Goal: Check status: Check status

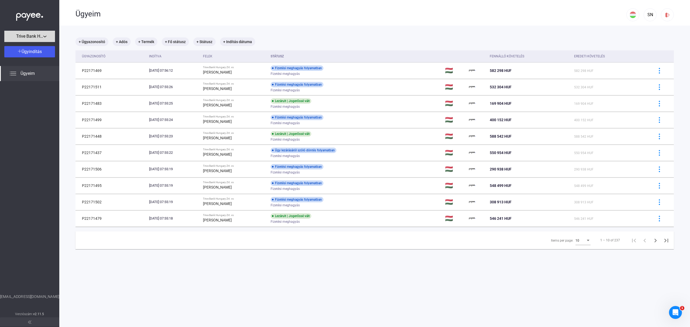
click at [32, 36] on span "Trive Bank Hungary Zrt." at bounding box center [29, 36] width 27 height 6
click at [30, 48] on span "Trive Bank Hungary Zrt." at bounding box center [28, 48] width 39 height 6
click at [648, 13] on div "SN" at bounding box center [650, 15] width 9 height 6
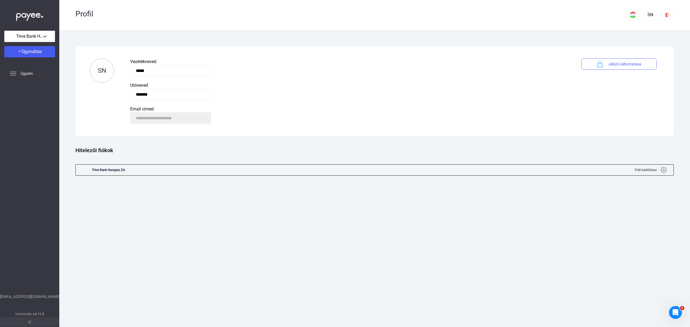
click at [318, 172] on div at bounding box center [376, 170] width 487 height 11
click at [663, 170] on img at bounding box center [664, 170] width 6 height 6
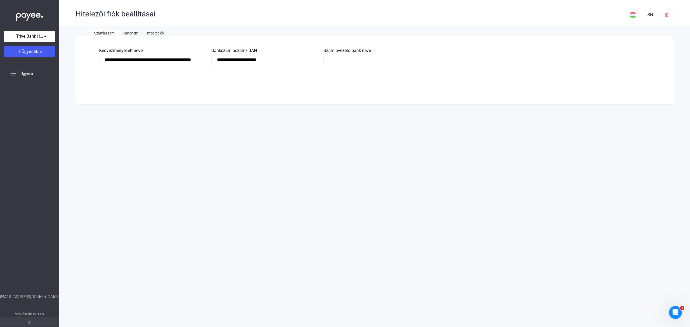
click at [157, 33] on span "Integrációk" at bounding box center [155, 33] width 18 height 4
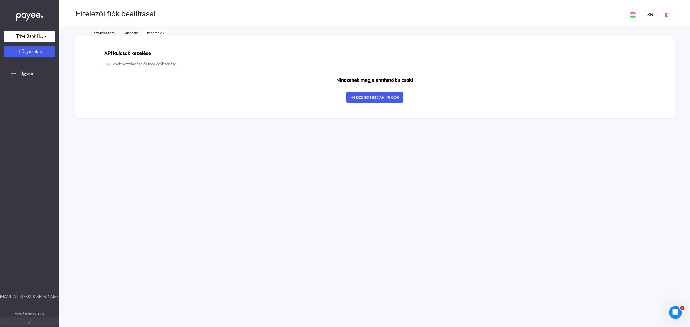
click at [98, 32] on span "Számlaszám" at bounding box center [104, 33] width 20 height 4
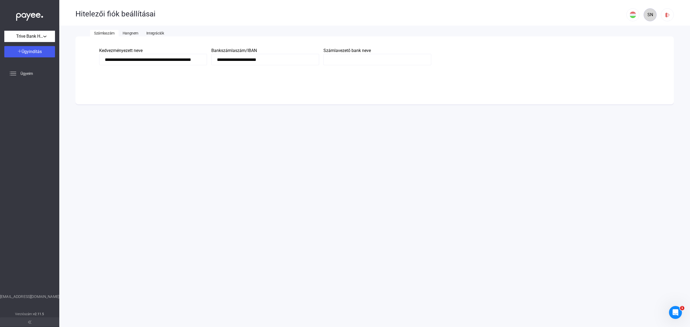
click at [652, 17] on div "SN" at bounding box center [650, 15] width 9 height 6
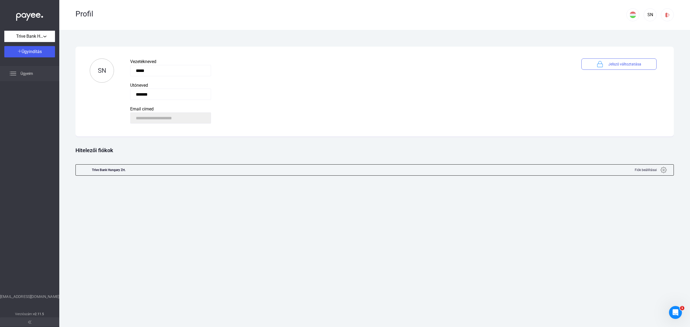
click at [26, 74] on span "Ügyeim" at bounding box center [26, 73] width 12 height 6
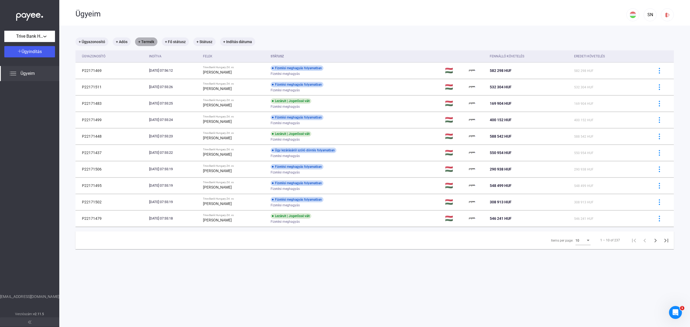
click at [147, 41] on mat-chip "+ Termék" at bounding box center [146, 41] width 22 height 9
click at [169, 58] on span "Válasszon terméket..." at bounding box center [165, 58] width 41 height 5
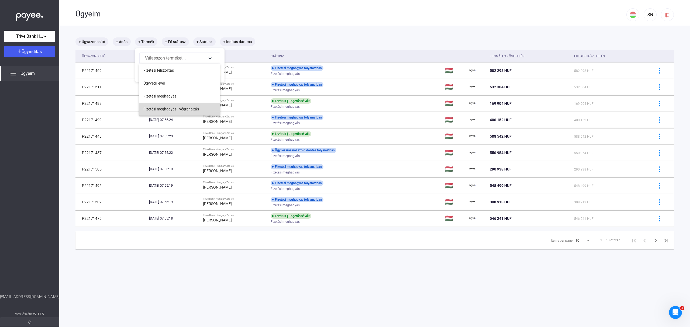
click at [165, 107] on span "Fizetési meghagyás - végrehajtás" at bounding box center [171, 109] width 56 height 6
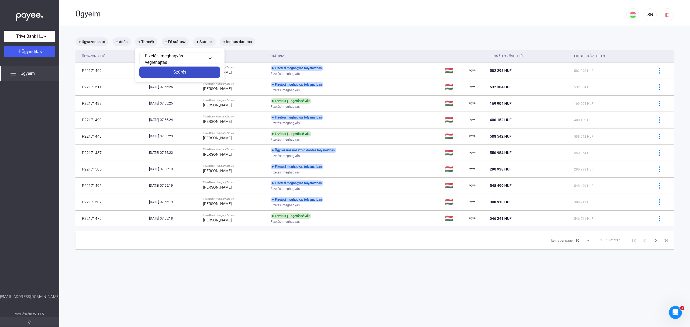
click at [179, 72] on div "Szűrés" at bounding box center [180, 72] width 78 height 6
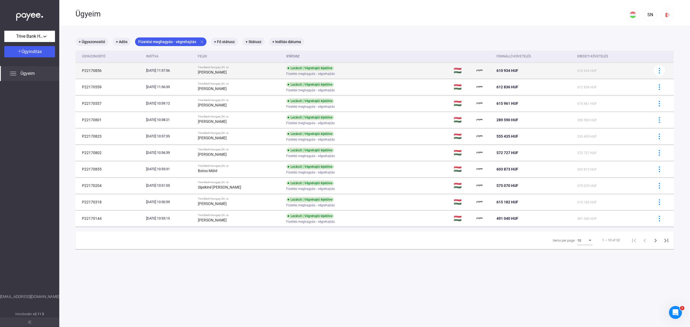
click at [365, 73] on div "Fizetési meghagyás - végrehajtás" at bounding box center [329, 74] width 86 height 4
click at [365, 74] on div "Fizetési meghagyás - végrehajtás" at bounding box center [329, 74] width 86 height 4
click at [366, 72] on div "Fizetési meghagyás - végrehajtás" at bounding box center [329, 74] width 86 height 4
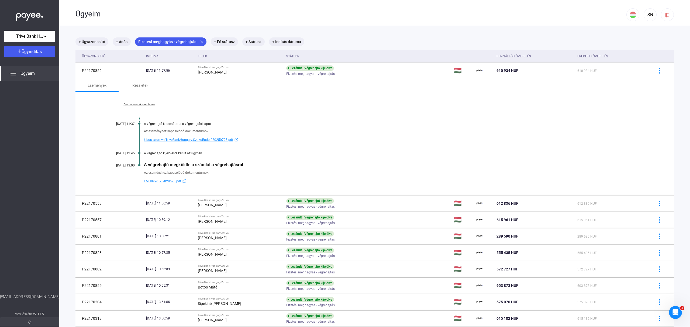
click at [168, 181] on span "FMHBK-2025-028673.pdf" at bounding box center [162, 181] width 37 height 6
click at [208, 139] on span "kibocsatott.vh.TriveBankHungary.CzakoRudolf.20250725.pdf" at bounding box center [188, 140] width 89 height 6
click at [197, 41] on mat-chip "Fizetési meghagyás - végrehajtás close" at bounding box center [170, 41] width 71 height 9
click at [207, 59] on button "Fizetési meghagyás - végrehajtás" at bounding box center [179, 58] width 81 height 11
click at [262, 91] on div at bounding box center [345, 163] width 690 height 327
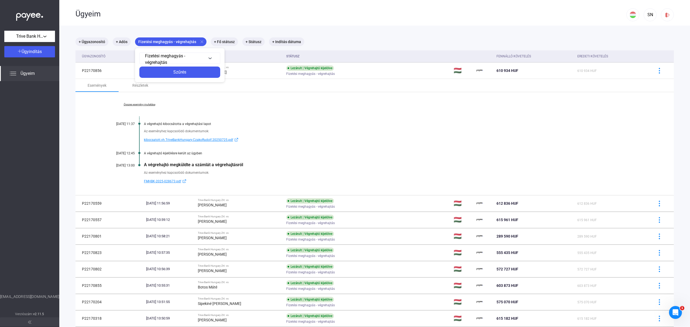
click at [200, 43] on div at bounding box center [345, 163] width 690 height 327
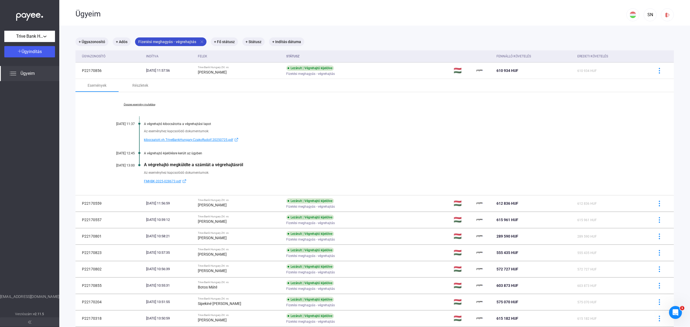
click at [200, 40] on mat-icon "close" at bounding box center [202, 41] width 5 height 5
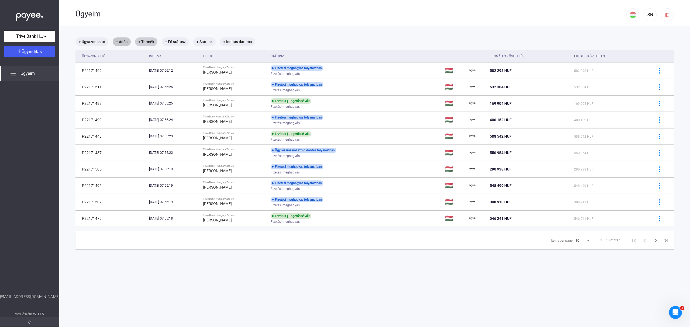
click at [123, 42] on mat-chip "+ Adós" at bounding box center [122, 41] width 18 height 9
type input "**********"
click at [142, 71] on span "[PERSON_NAME]" at bounding box center [157, 70] width 72 height 6
click at [165, 71] on div "Szűrés" at bounding box center [158, 72] width 78 height 6
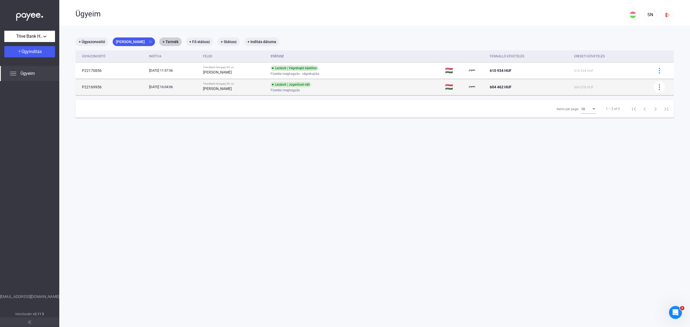
click at [333, 88] on div "Fizetési meghagyás" at bounding box center [314, 90] width 86 height 4
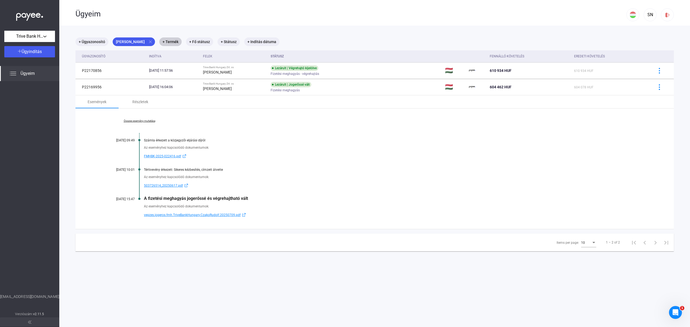
click at [210, 216] on span "vegzes.jogeros.fmh.TriveBankHungary.CzakoRudolf.20250709.pdf" at bounding box center [192, 215] width 97 height 6
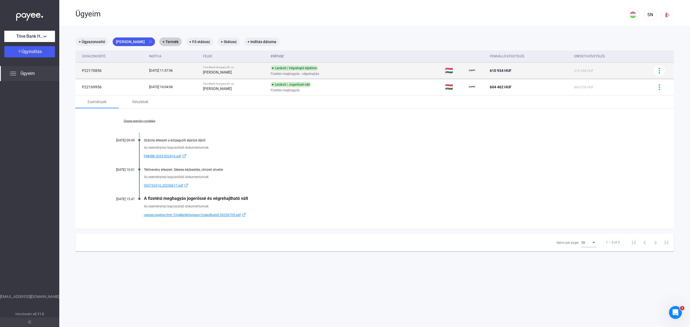
click at [357, 73] on div "Fizetési meghagyás - végrehajtás" at bounding box center [314, 74] width 86 height 4
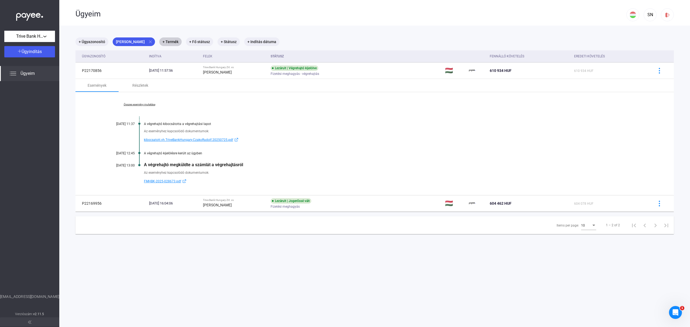
click at [166, 179] on span "FMHBK-2025-028673.pdf" at bounding box center [162, 181] width 37 height 6
click at [198, 139] on span "kibocsatott.vh.TriveBankHungary.CzakoRudolf.20250725.pdf" at bounding box center [188, 140] width 89 height 6
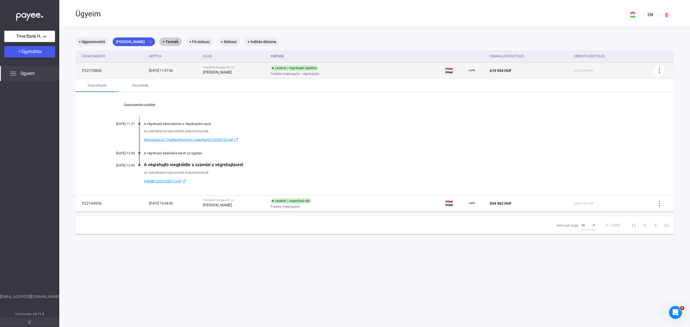
click at [373, 70] on td "Lezárult | Végrehajtó kijelölve Fizetési meghagyás - végrehajtás" at bounding box center [356, 71] width 174 height 16
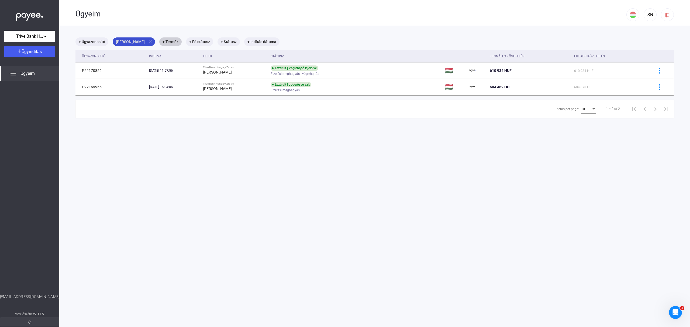
click at [148, 40] on mat-icon "close" at bounding box center [150, 41] width 5 height 5
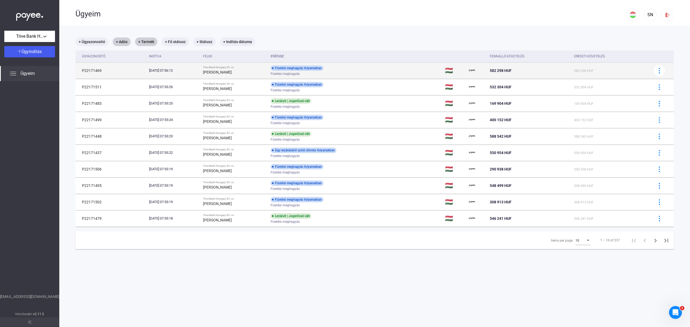
click at [357, 73] on div "Fizetési meghagyás" at bounding box center [314, 74] width 86 height 4
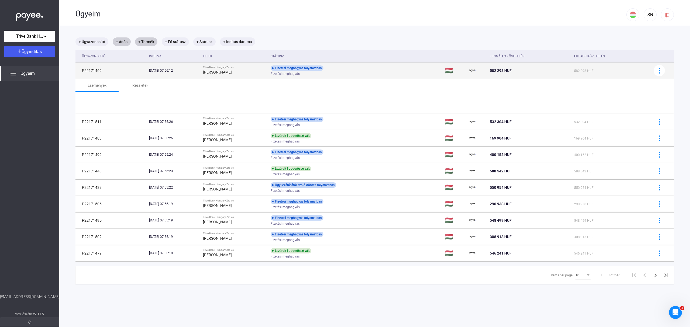
click at [357, 73] on div "Fizetési meghagyás" at bounding box center [314, 74] width 86 height 4
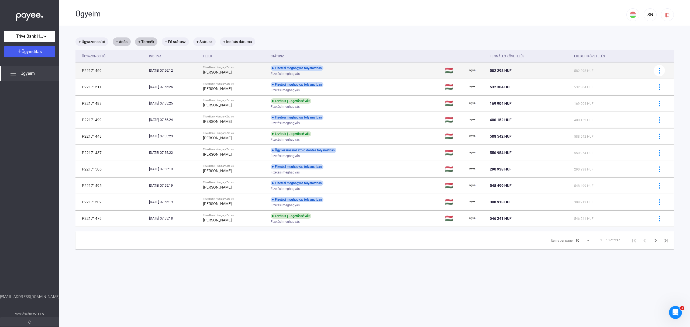
click at [354, 71] on div "Fizetési meghagyás folyamatban Fizetési meghagyás" at bounding box center [314, 71] width 86 height 11
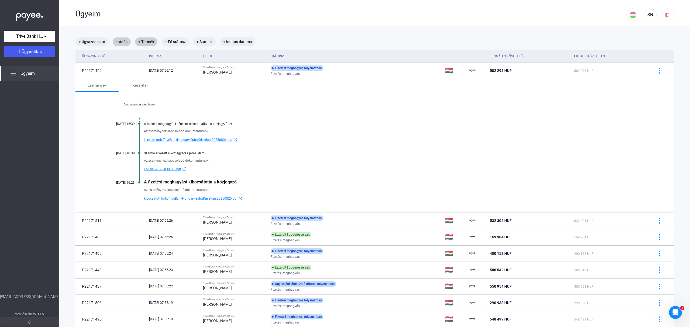
click at [166, 170] on span "FMHBK-2025-030113.pdf" at bounding box center [162, 169] width 37 height 6
click at [191, 197] on span "kibocsatott.fmh.TriveBankHungary.SuhaKrisztian.20250825.pdf" at bounding box center [191, 199] width 94 height 6
